Goal: Transaction & Acquisition: Purchase product/service

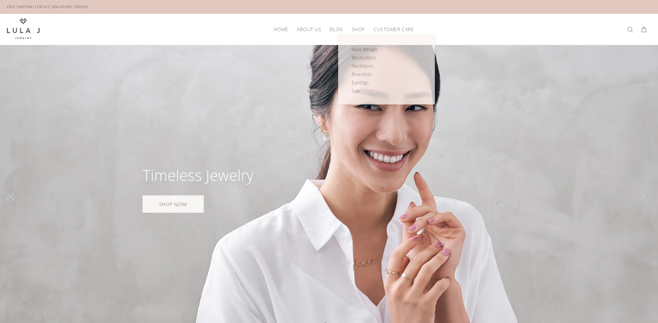
click at [358, 31] on span "Shop" at bounding box center [358, 29] width 13 height 5
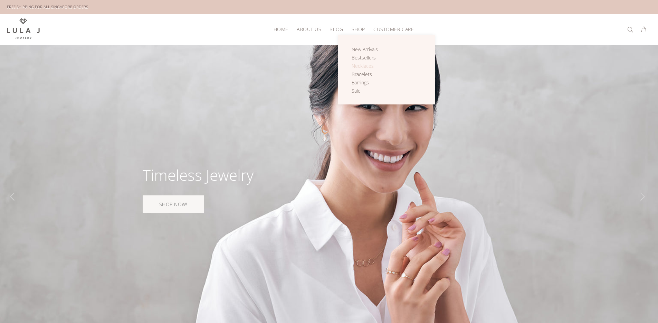
click at [365, 65] on span "Necklaces" at bounding box center [363, 66] width 22 height 7
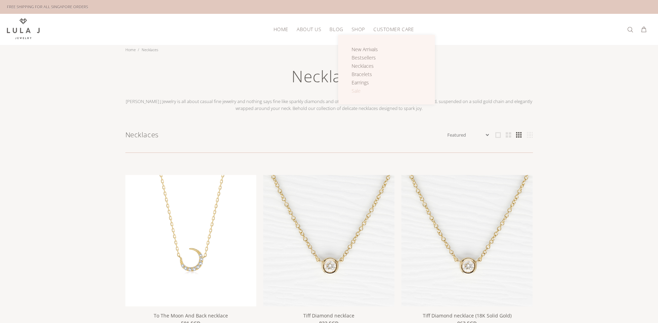
click at [360, 94] on span "Sale" at bounding box center [356, 90] width 9 height 7
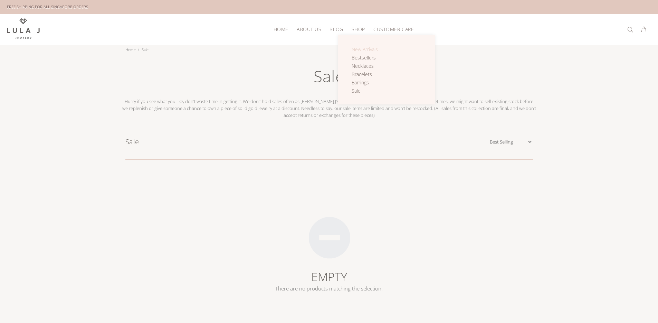
click at [362, 47] on span "New Arrivals" at bounding box center [365, 49] width 26 height 7
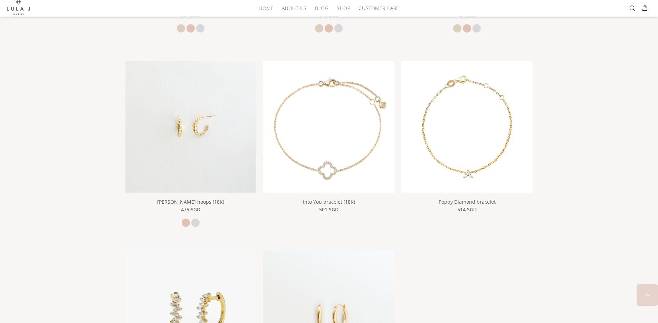
scroll to position [1150, 0]
